Goal: Navigation & Orientation: Find specific page/section

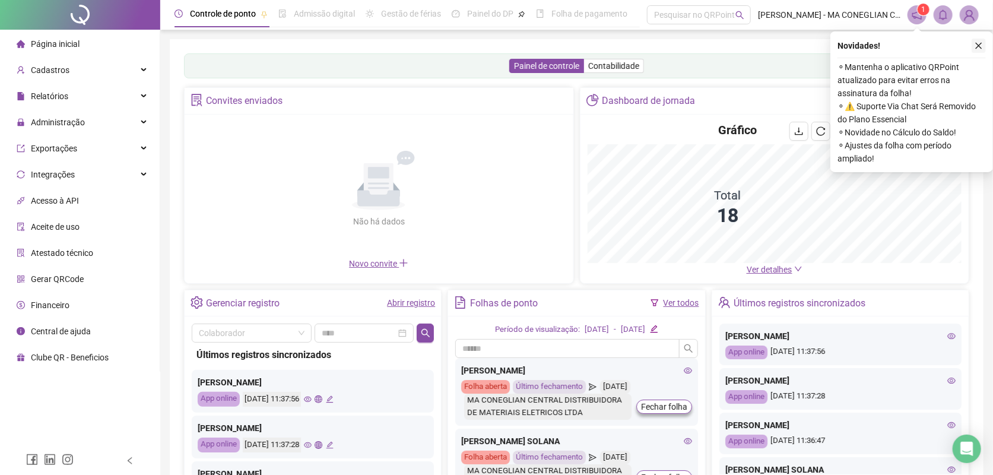
click at [978, 42] on icon "close" at bounding box center [979, 46] width 8 height 8
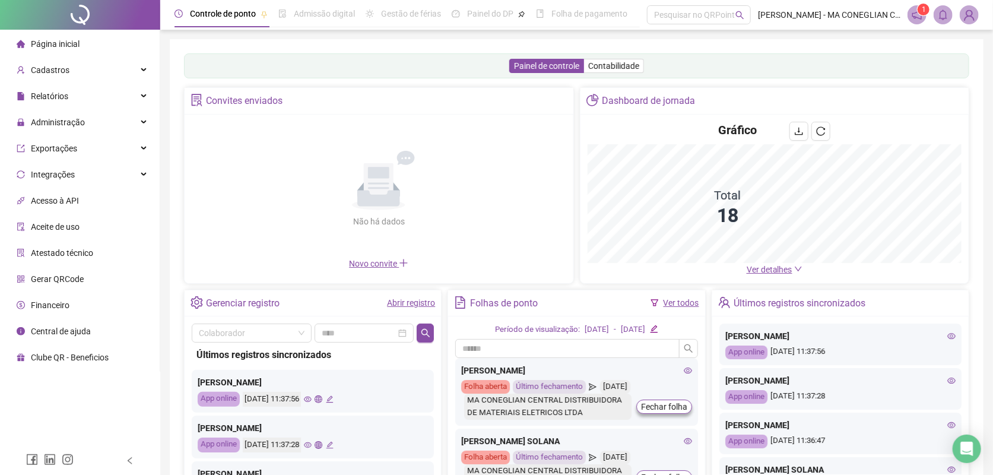
scroll to position [74, 0]
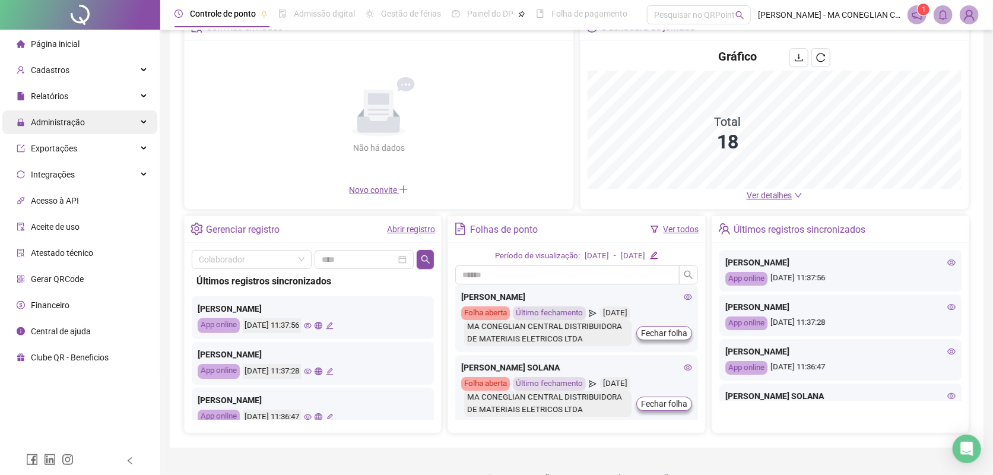
click at [80, 119] on span "Administração" at bounding box center [58, 122] width 54 height 9
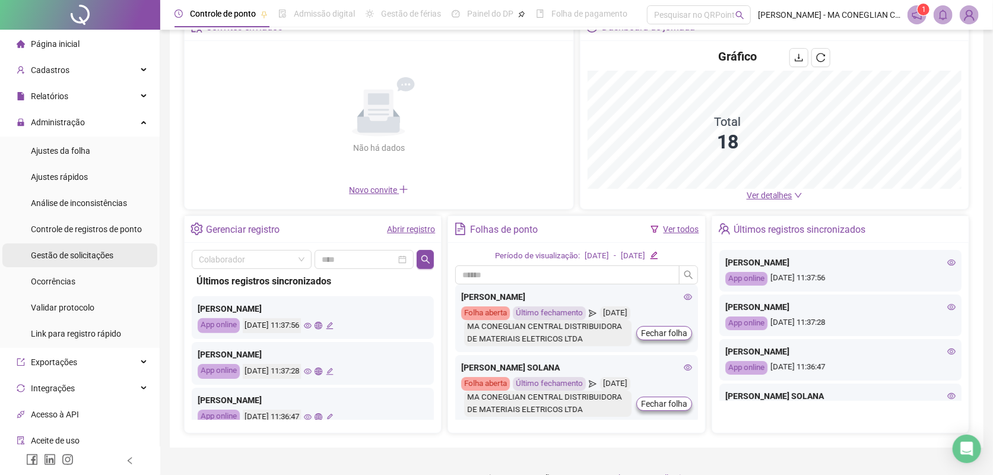
click at [87, 246] on div "Gestão de solicitações" at bounding box center [72, 255] width 83 height 24
click at [88, 253] on span "Gestão de solicitações" at bounding box center [72, 254] width 83 height 9
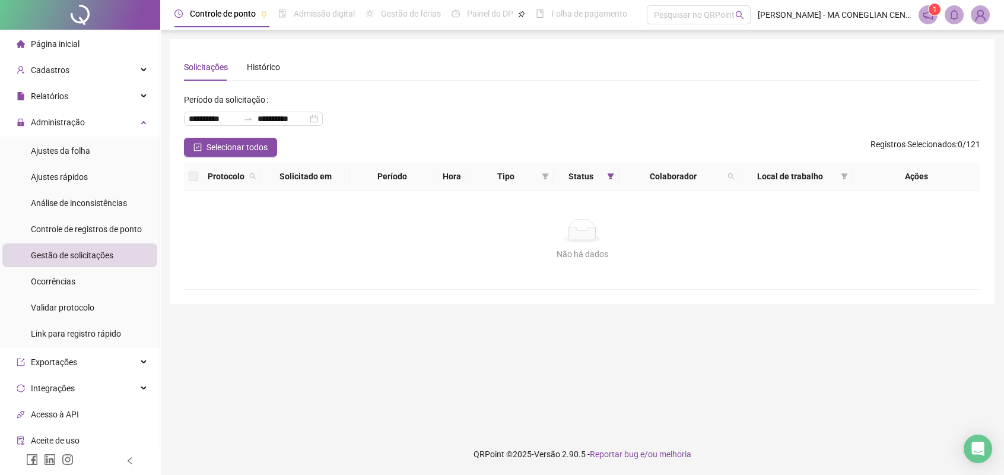
click at [87, 11] on div at bounding box center [80, 15] width 160 height 30
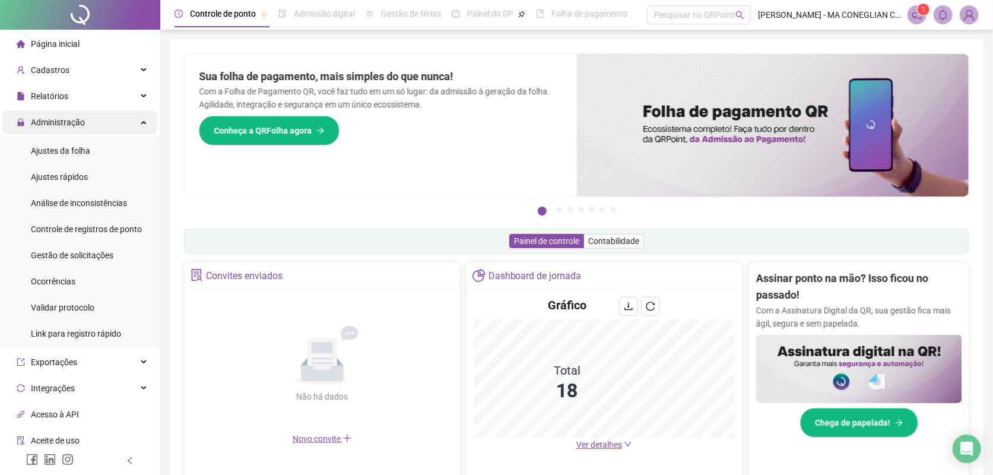
click at [122, 124] on div "Administração" at bounding box center [79, 122] width 155 height 24
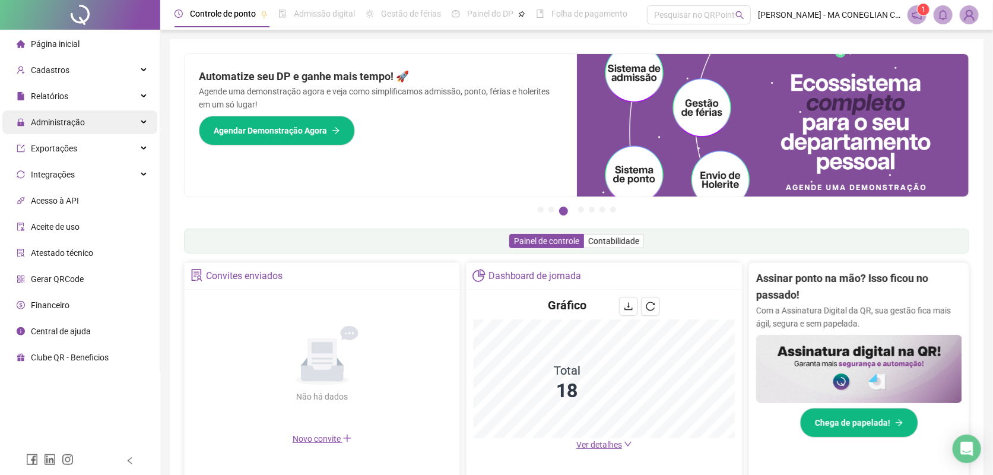
click at [99, 114] on div "Administração" at bounding box center [79, 122] width 155 height 24
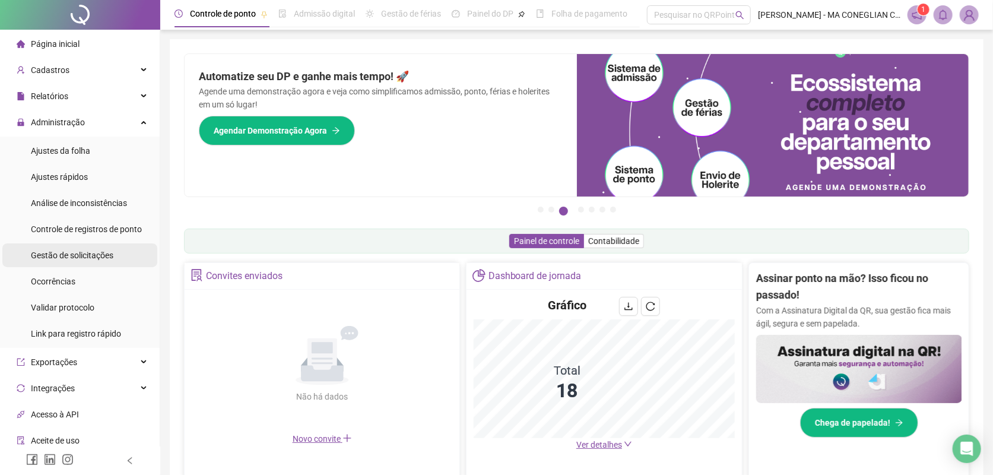
click at [120, 247] on li "Gestão de solicitações" at bounding box center [79, 255] width 155 height 24
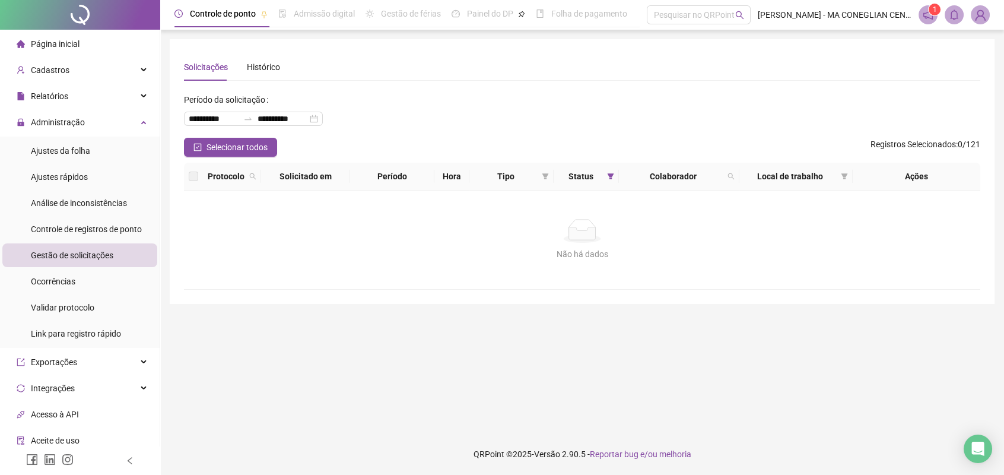
click at [94, 2] on div at bounding box center [80, 15] width 160 height 30
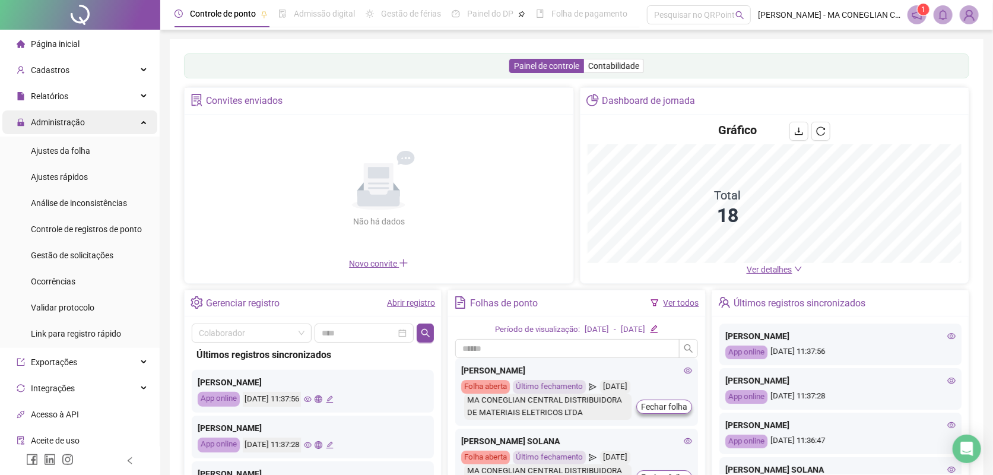
click at [116, 119] on div "Administração" at bounding box center [79, 122] width 155 height 24
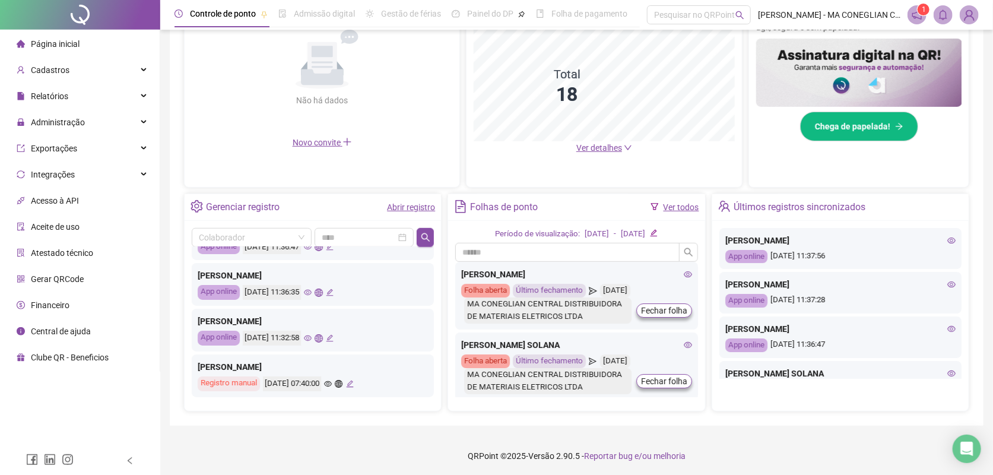
scroll to position [296, 0]
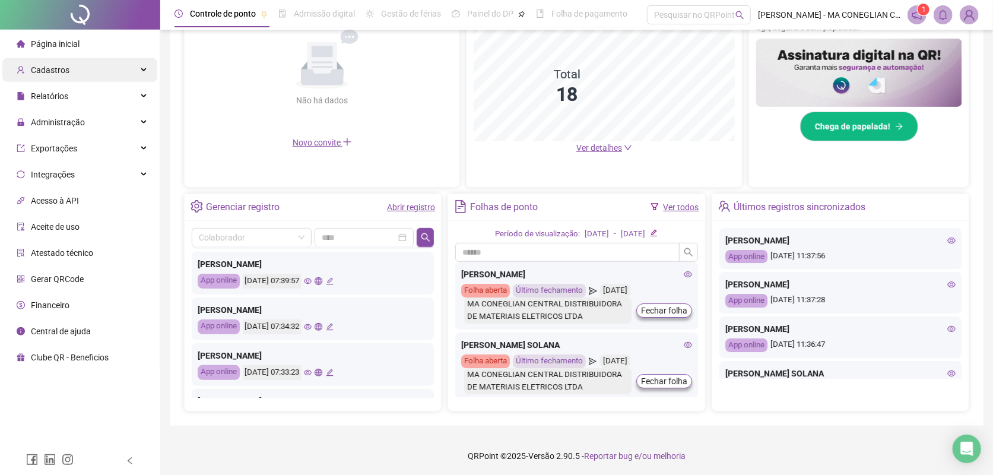
click at [100, 64] on div "Cadastros" at bounding box center [79, 70] width 155 height 24
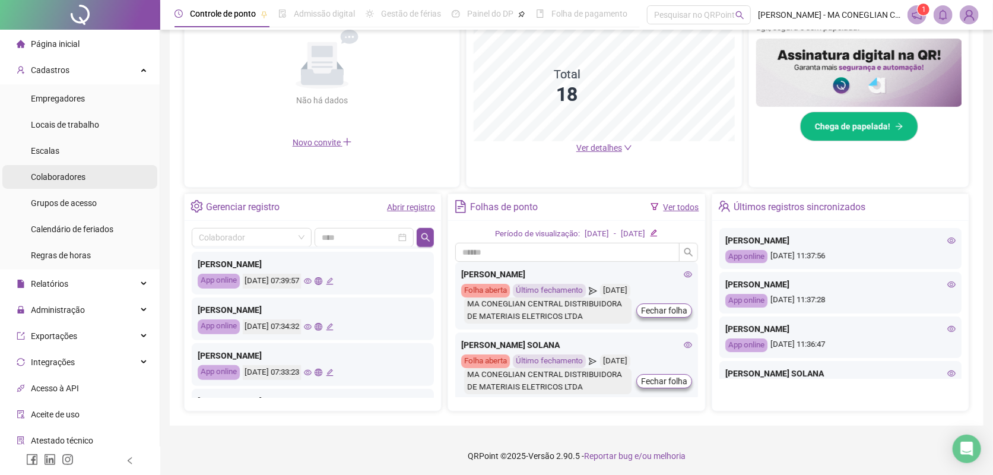
click at [91, 172] on li "Colaboradores" at bounding box center [79, 177] width 155 height 24
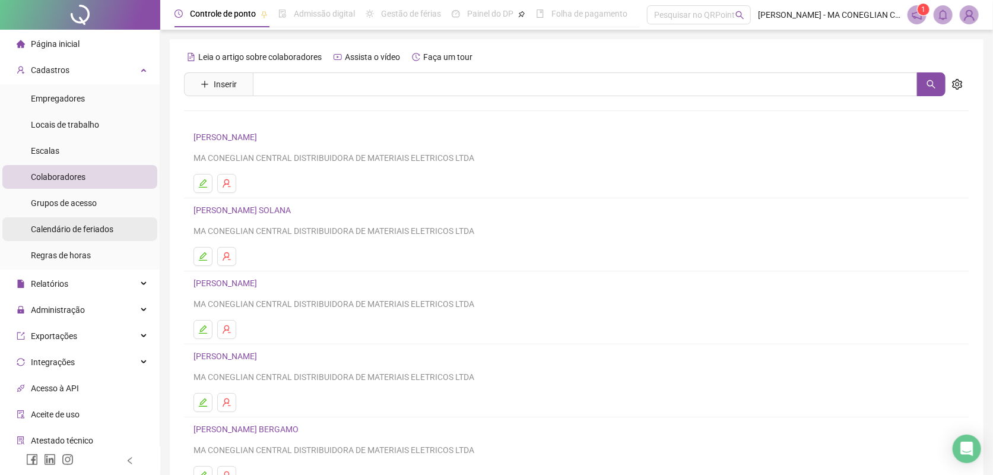
click at [99, 226] on span "Calendário de feriados" at bounding box center [72, 228] width 83 height 9
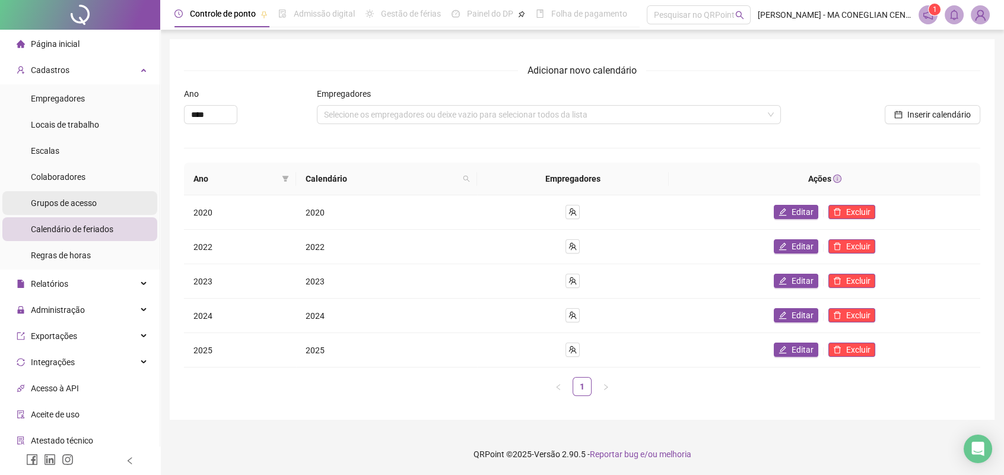
click at [98, 207] on li "Grupos de acesso" at bounding box center [79, 203] width 155 height 24
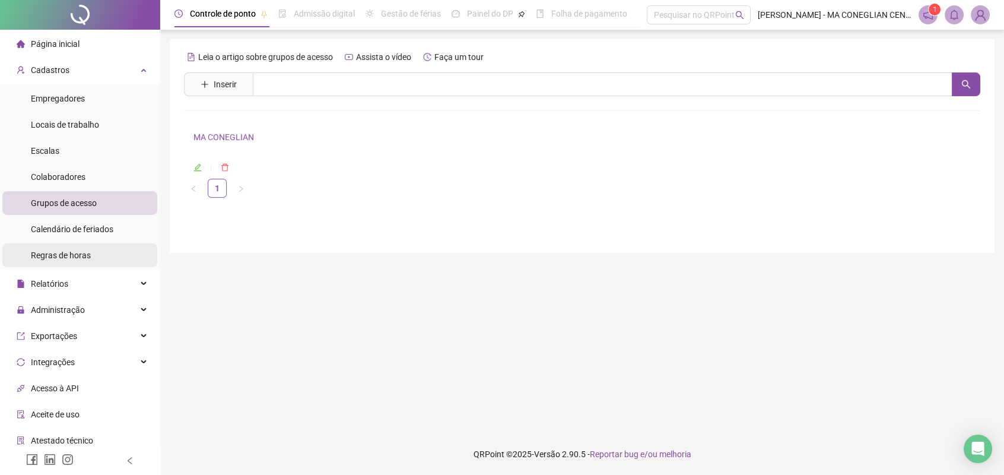
click at [96, 252] on li "Regras de horas" at bounding box center [79, 255] width 155 height 24
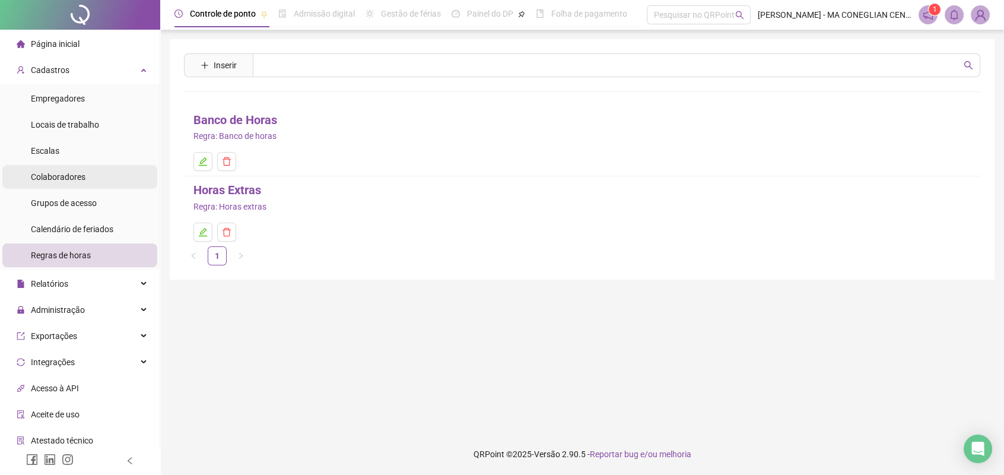
click at [118, 175] on li "Colaboradores" at bounding box center [79, 177] width 155 height 24
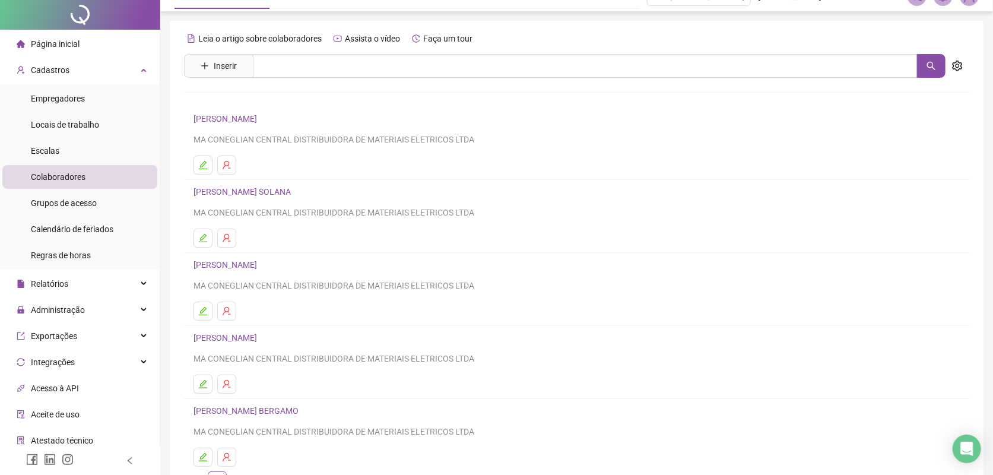
scroll to position [100, 0]
